Goal: Task Accomplishment & Management: Use online tool/utility

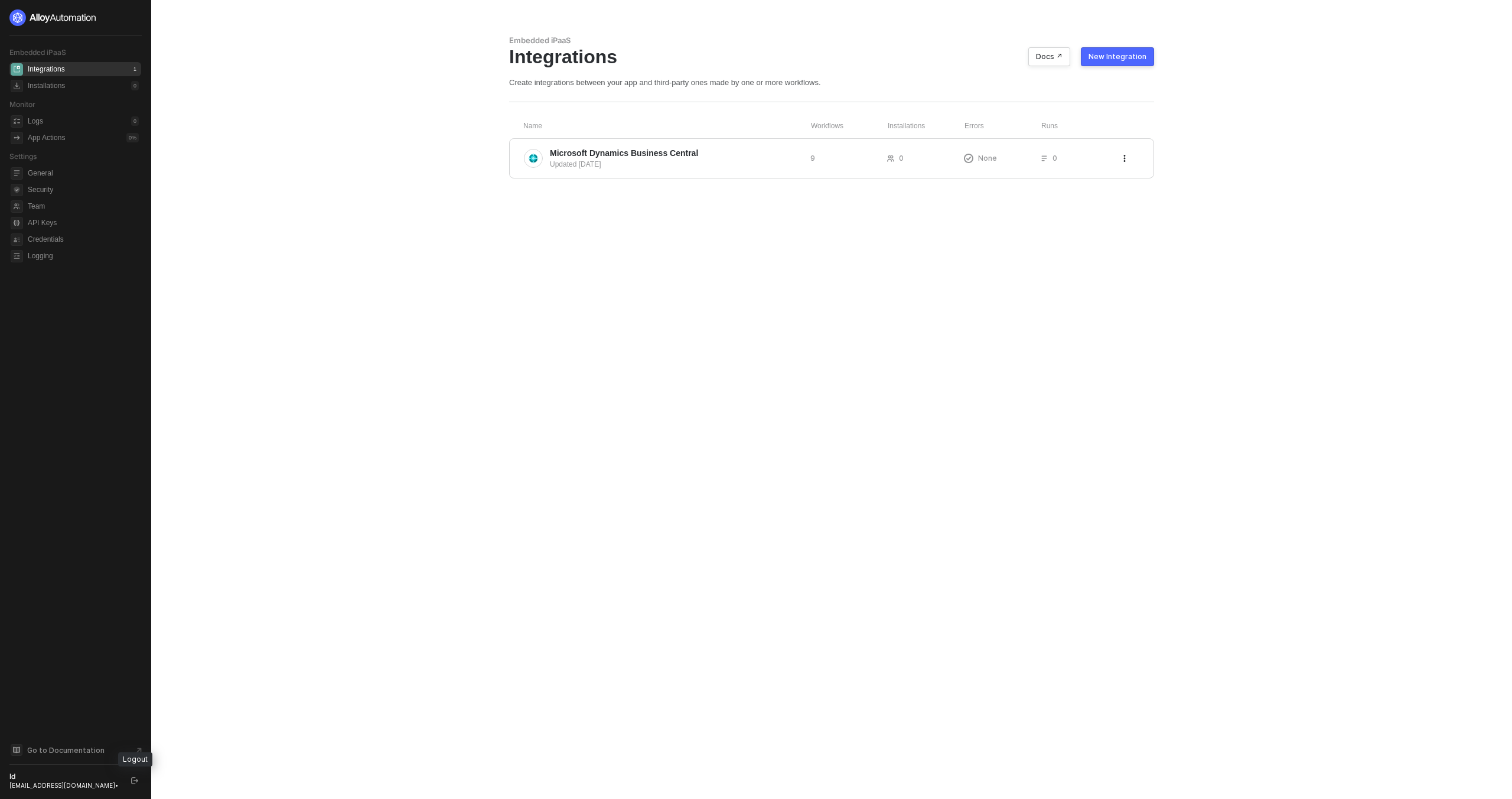
click at [131, 784] on button "button" at bounding box center [135, 780] width 14 height 14
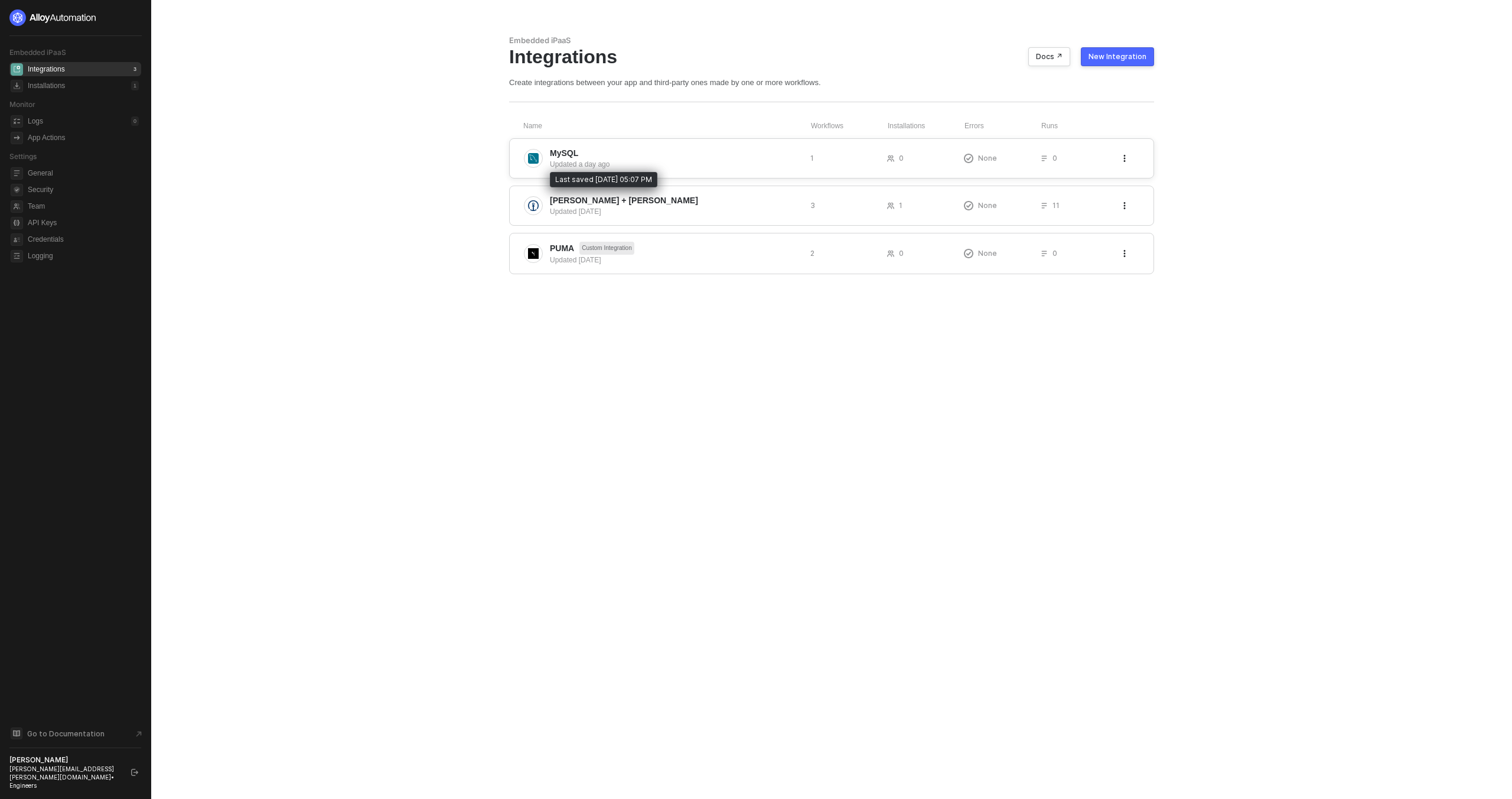
click at [607, 159] on div "Updated a day ago" at bounding box center [675, 164] width 251 height 10
